Goal: Complete application form

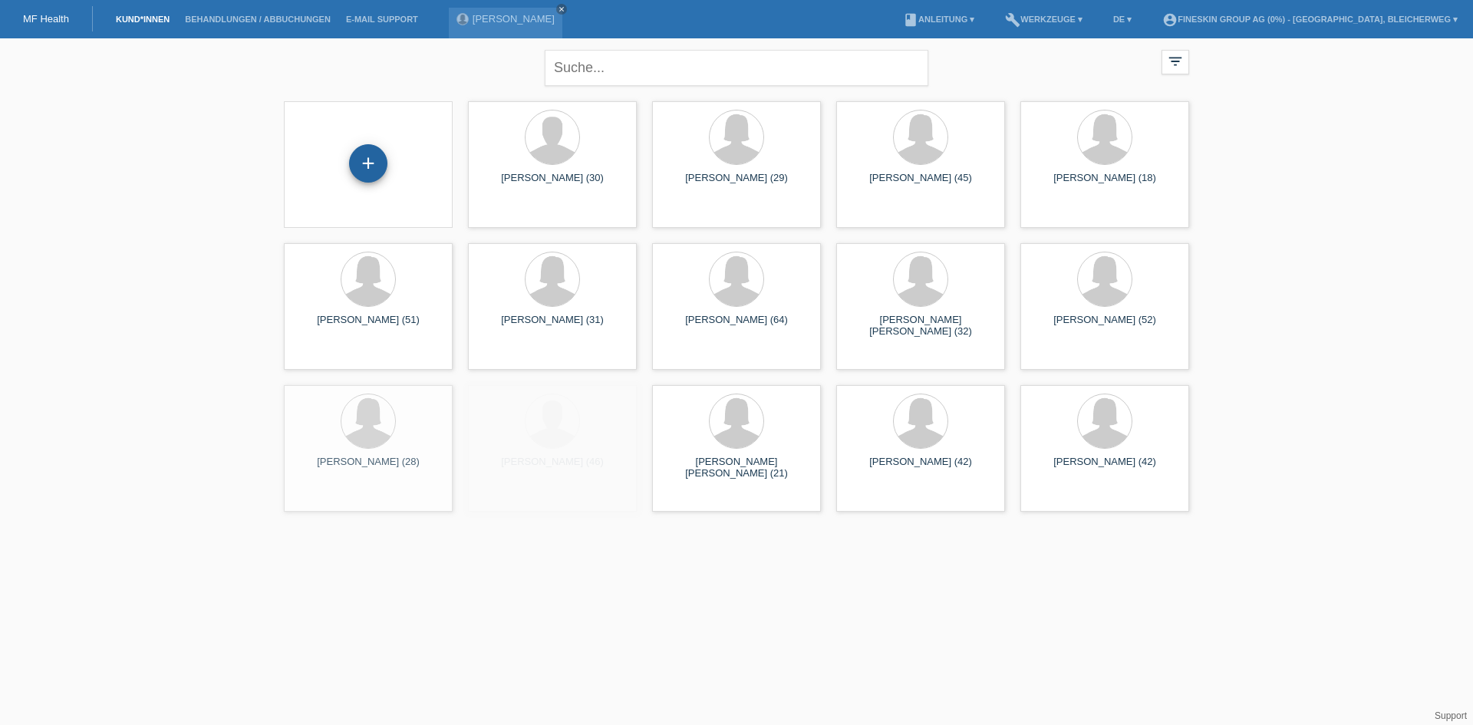
click at [370, 165] on div "+" at bounding box center [368, 163] width 38 height 38
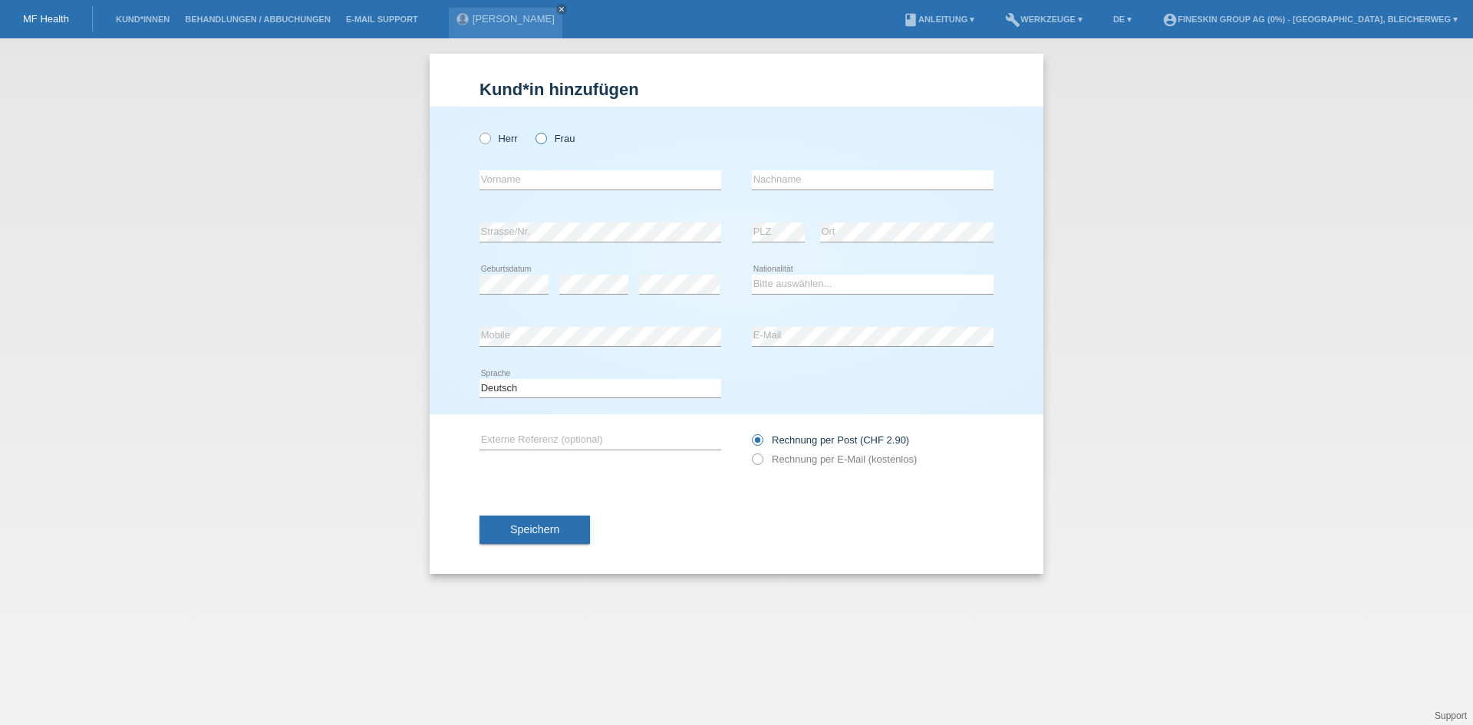
click at [533, 130] on icon at bounding box center [533, 130] width 0 height 0
click at [542, 143] on input "Frau" at bounding box center [540, 138] width 10 height 10
radio input "true"
click at [506, 179] on input "text" at bounding box center [600, 179] width 242 height 19
paste input "Hanna"
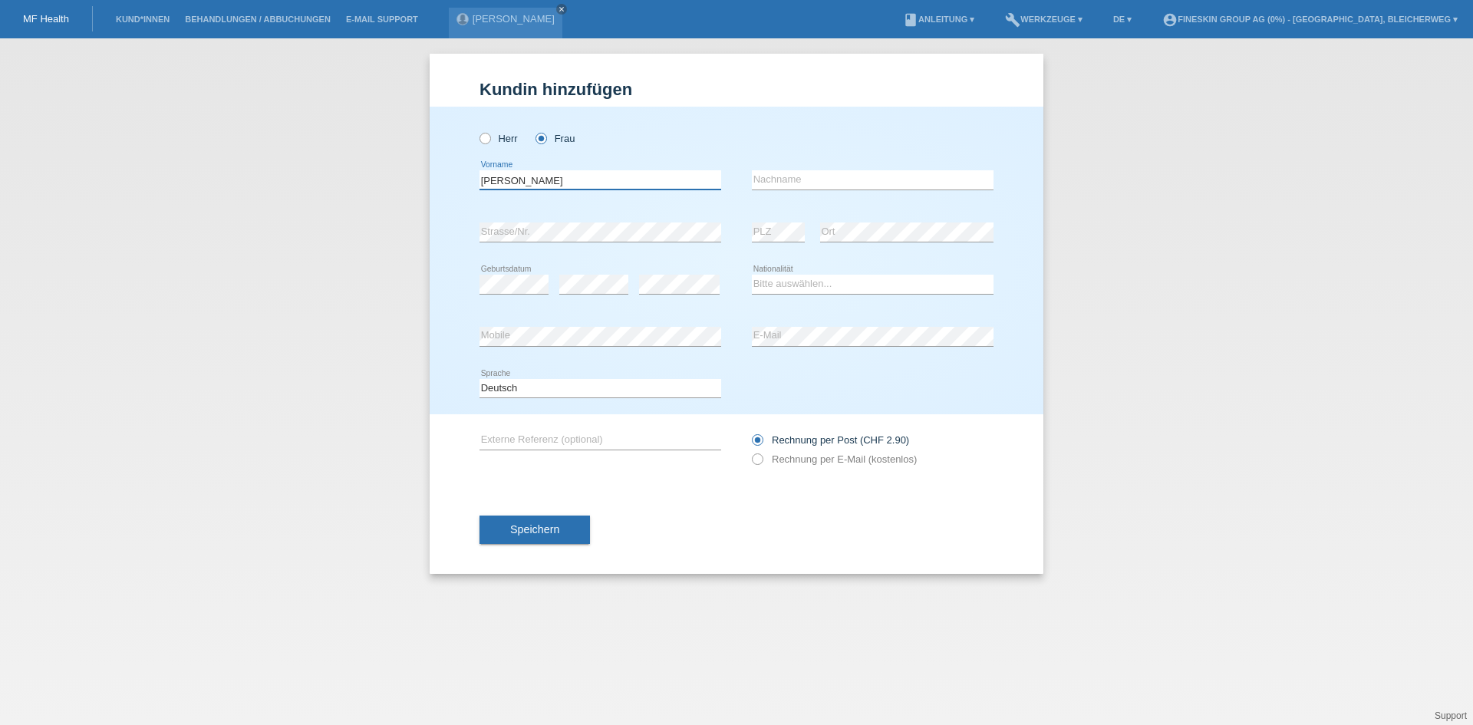
type input "Hanna"
click at [799, 183] on input "text" at bounding box center [873, 179] width 242 height 19
paste input "Theis"
type input "Theis"
click at [835, 283] on select "Bitte auswählen... Schweiz Deutschland Liechtenstein Österreich ------------ Af…" at bounding box center [873, 284] width 242 height 18
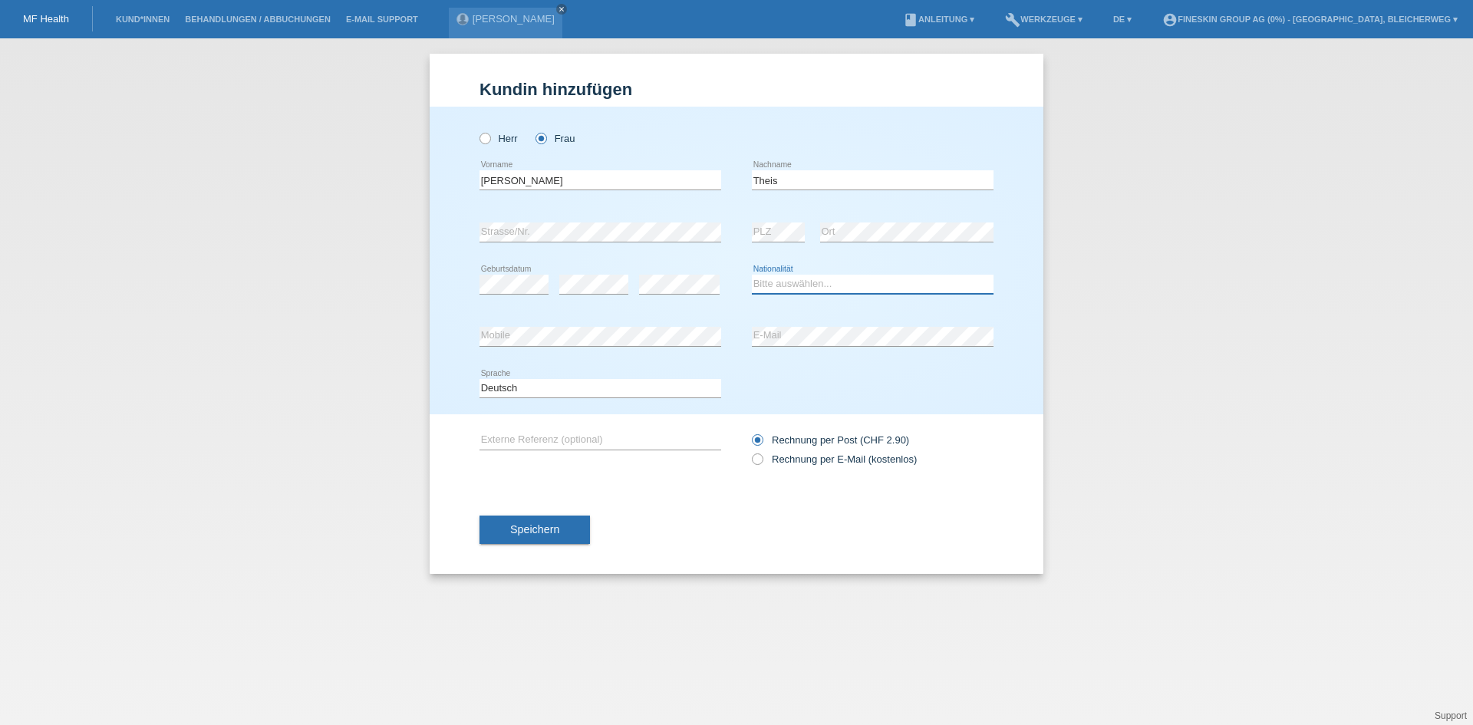
select select "CH"
click at [752, 275] on select "Bitte auswählen... Schweiz Deutschland Liechtenstein Österreich ------------ Af…" at bounding box center [873, 284] width 242 height 18
click at [749, 451] on icon at bounding box center [749, 451] width 0 height 0
click at [757, 459] on input "Rechnung per E-Mail (kostenlos)" at bounding box center [757, 462] width 10 height 19
radio input "true"
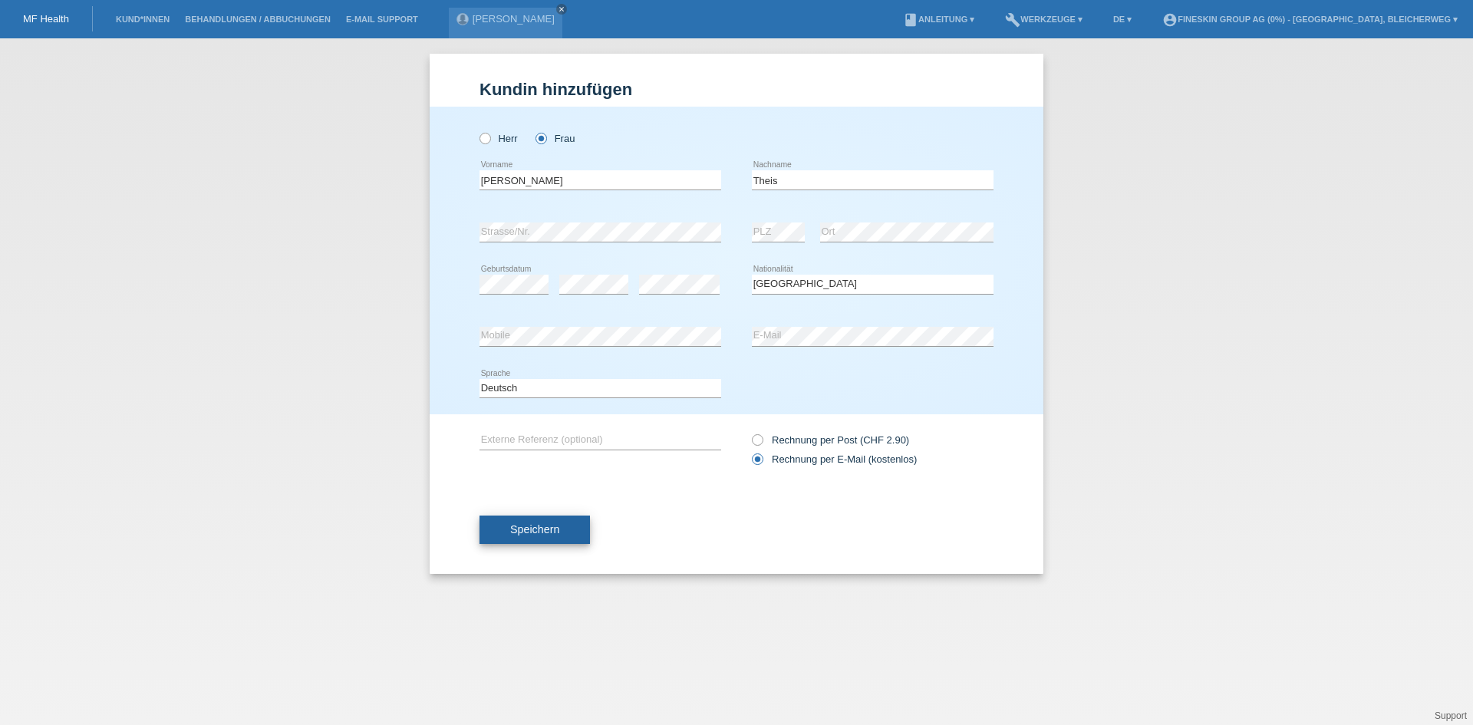
click at [536, 538] on button "Speichern" at bounding box center [534, 529] width 110 height 29
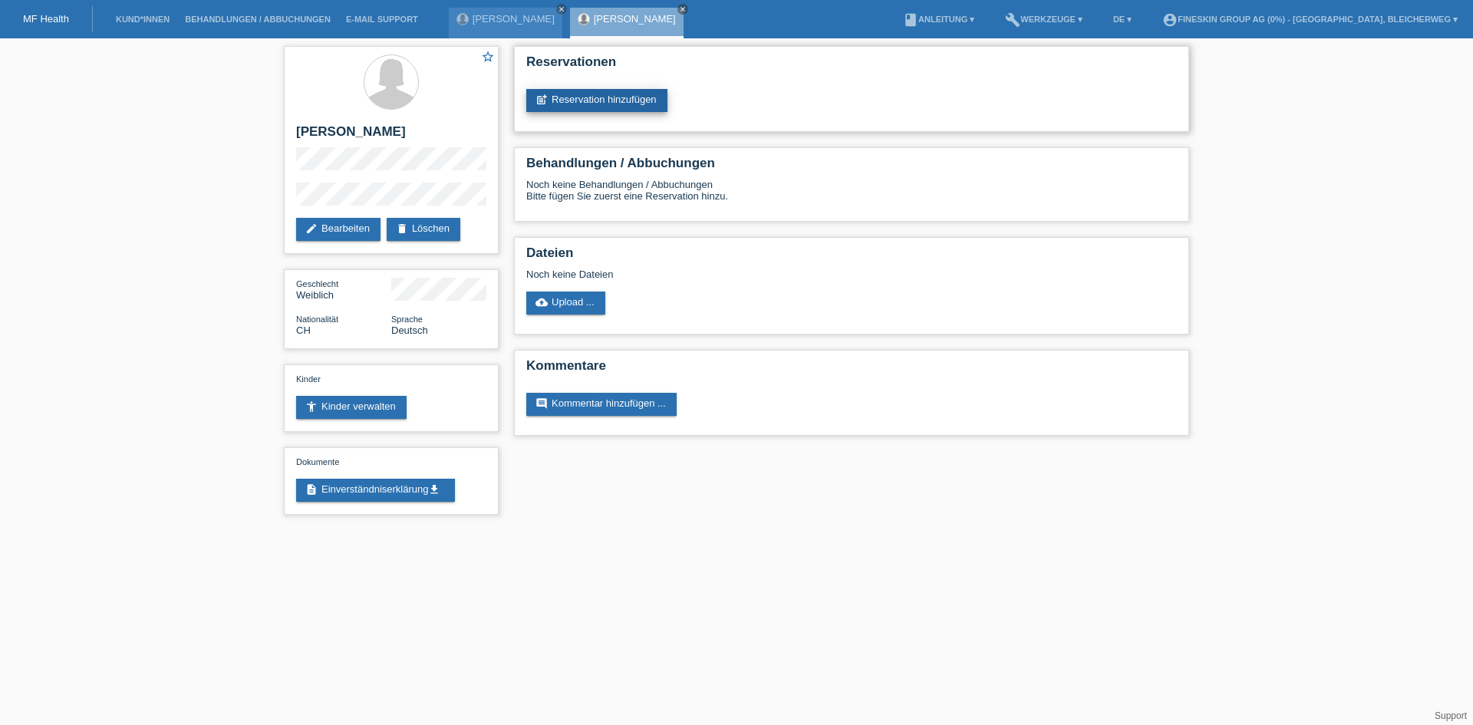
click at [609, 106] on link "post_add Reservation hinzufügen" at bounding box center [596, 100] width 141 height 23
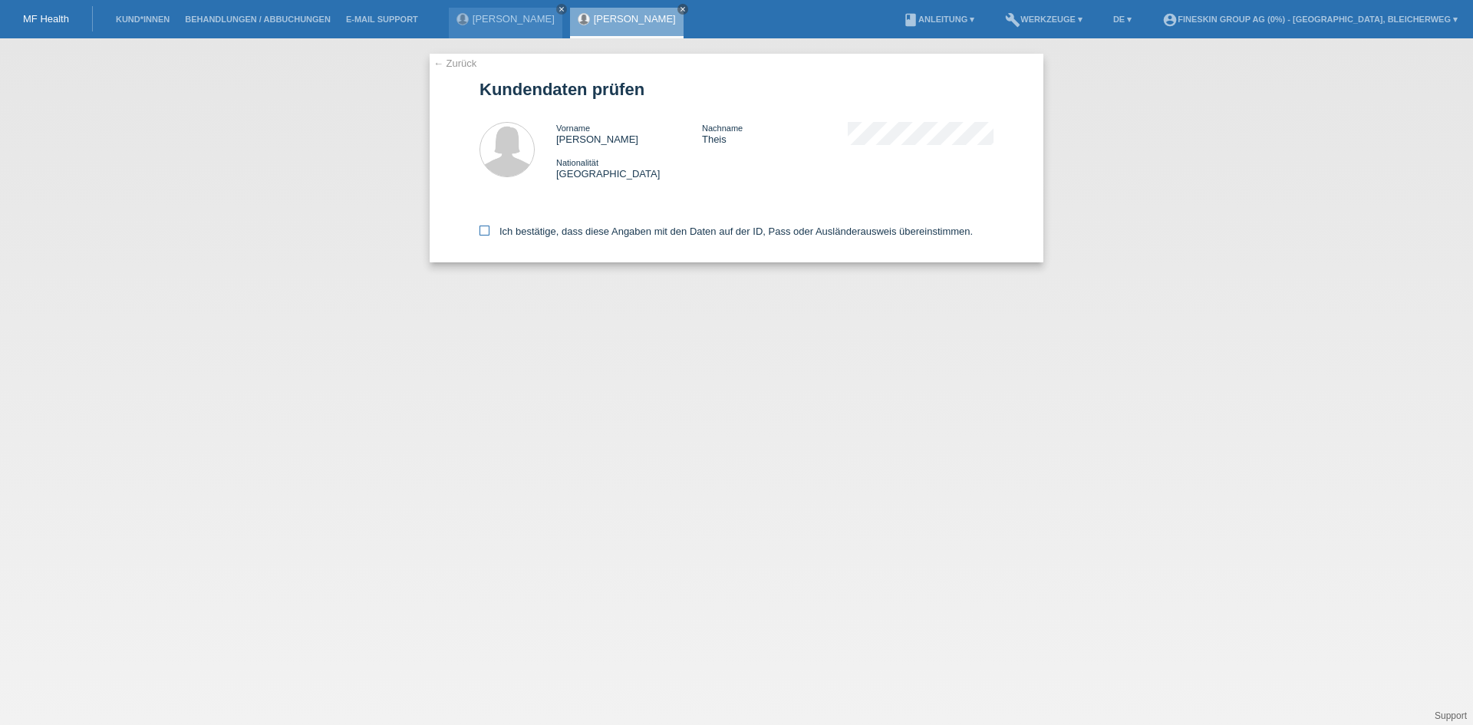
click at [485, 231] on icon at bounding box center [484, 231] width 10 height 10
click at [485, 231] on input "Ich bestätige, dass diese Angaben mit den Daten auf der ID, Pass oder Ausländer…" at bounding box center [484, 231] width 10 height 10
checkbox input "true"
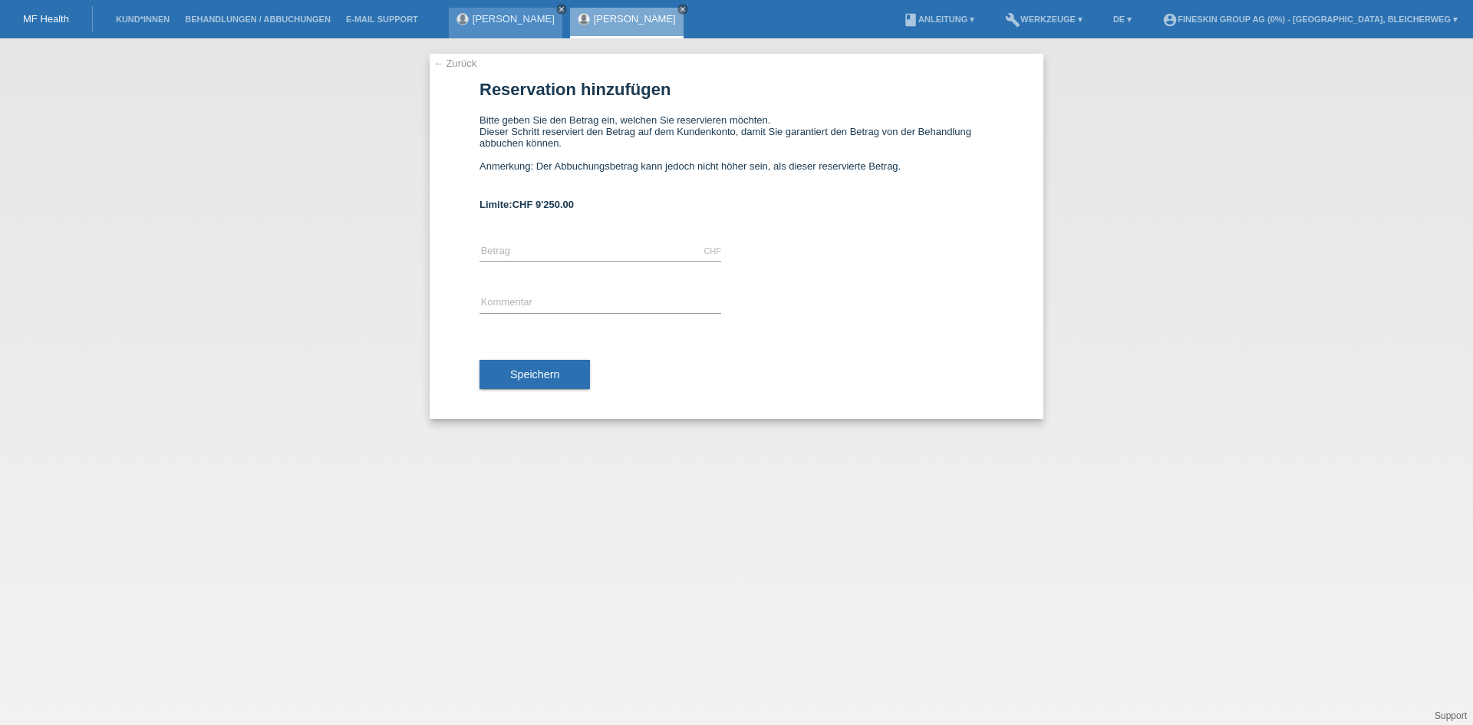
click at [558, 7] on icon "close" at bounding box center [562, 9] width 8 height 8
click at [568, 207] on span "CHF 9'250.00" at bounding box center [542, 205] width 61 height 12
